Goal: Information Seeking & Learning: Find specific fact

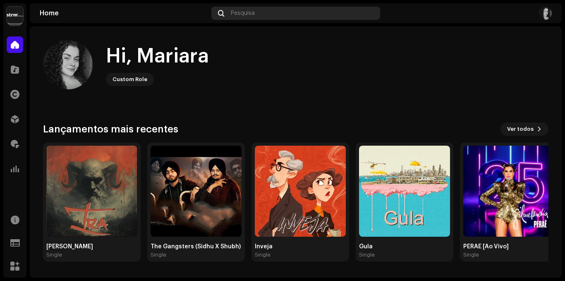
click at [264, 17] on div "Pesquisa" at bounding box center [296, 13] width 168 height 13
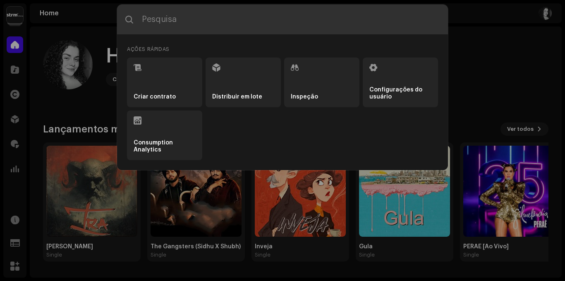
paste input "[PERSON_NAME]"
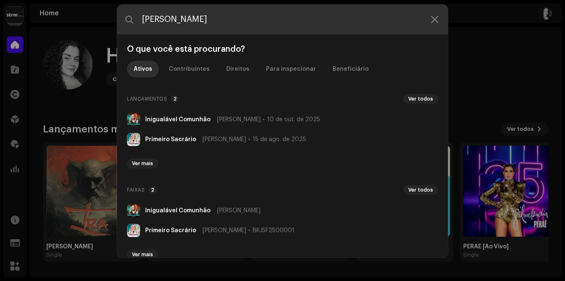
drag, startPoint x: 212, startPoint y: 19, endPoint x: 135, endPoint y: 26, distance: 77.7
click at [137, 25] on input "[PERSON_NAME]" at bounding box center [282, 20] width 331 height 30
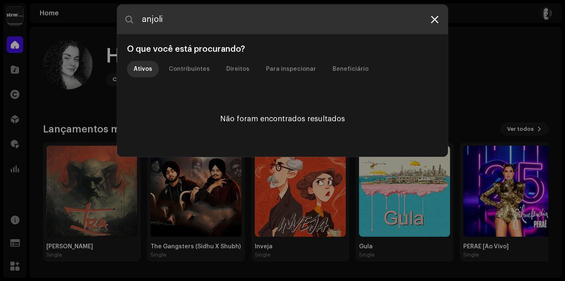
type input "anjoli"
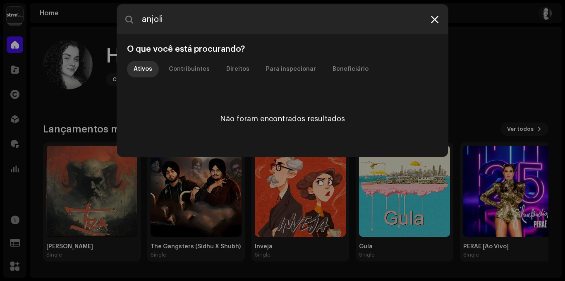
click at [435, 19] on icon at bounding box center [434, 19] width 7 height 7
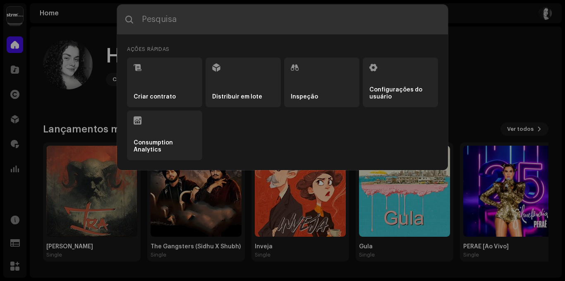
click at [258, 22] on input "text" at bounding box center [282, 20] width 331 height 30
paste input "[PHONE_NUMBER]"
type input "[PHONE_NUMBER]"
paste input "feelitallprod"
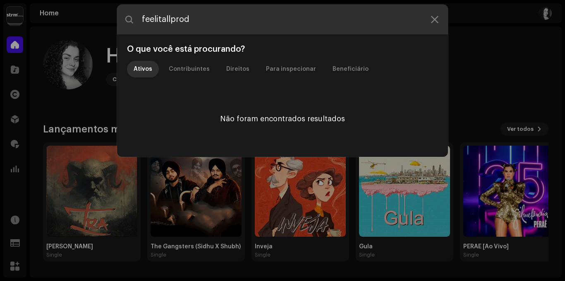
type input "feelitallprod"
